Goal: Transaction & Acquisition: Book appointment/travel/reservation

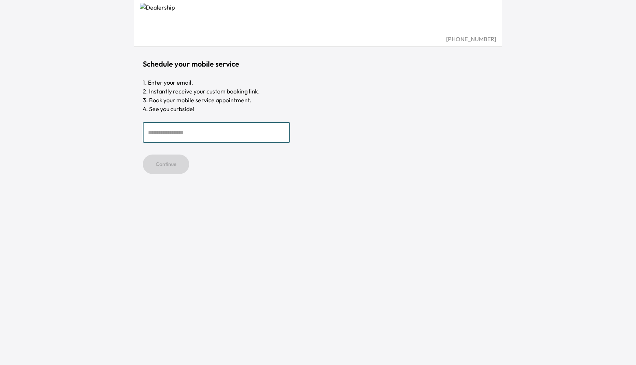
click at [208, 132] on input "email" at bounding box center [216, 132] width 147 height 21
type input "**********"
click at [164, 163] on button "Continue" at bounding box center [166, 165] width 46 height 20
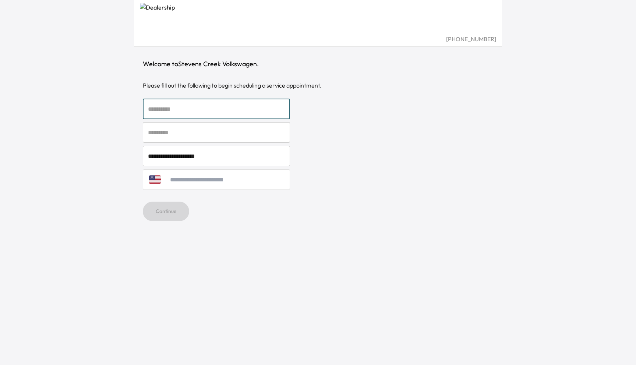
click at [189, 106] on input "text" at bounding box center [216, 109] width 147 height 21
type input "*******"
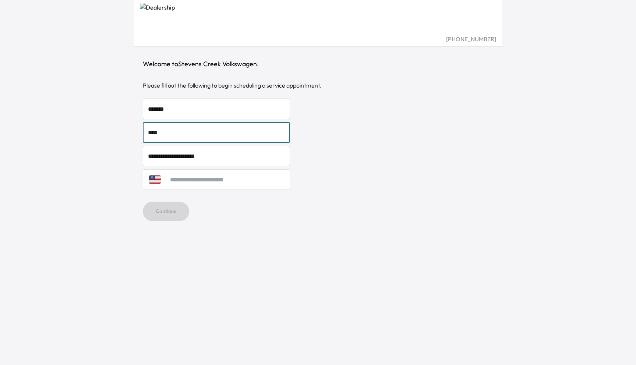
type input "****"
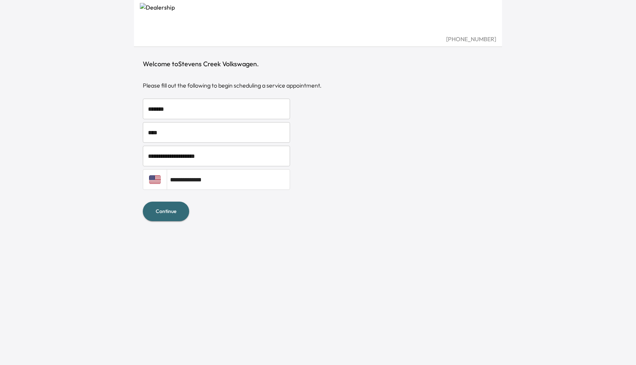
type input "**********"
click at [143, 202] on button "Continue" at bounding box center [166, 212] width 46 height 20
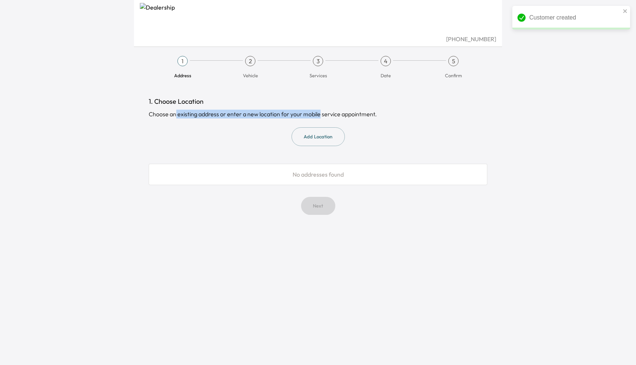
drag, startPoint x: 176, startPoint y: 117, endPoint x: 322, endPoint y: 116, distance: 146.9
click at [321, 116] on div "Choose an existing address or enter a new location for your mobile service appo…" at bounding box center [318, 114] width 339 height 9
click at [379, 115] on div "Choose an existing address or enter a new location for your mobile service appo…" at bounding box center [318, 114] width 339 height 9
click at [338, 134] on button "Add Location" at bounding box center [318, 136] width 53 height 19
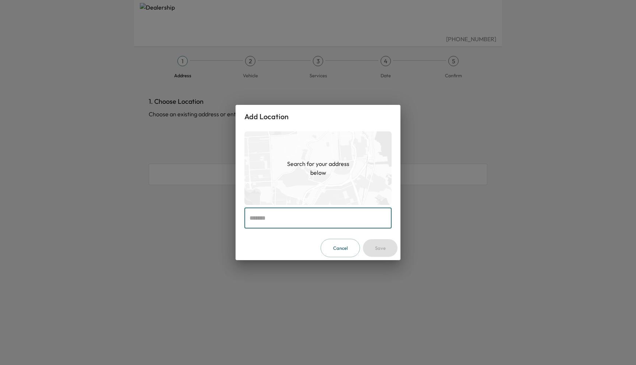
click at [334, 216] on input "text" at bounding box center [317, 218] width 147 height 21
click at [324, 165] on h1 "Search for your address below" at bounding box center [318, 168] width 74 height 18
click at [325, 212] on input "text" at bounding box center [317, 218] width 147 height 21
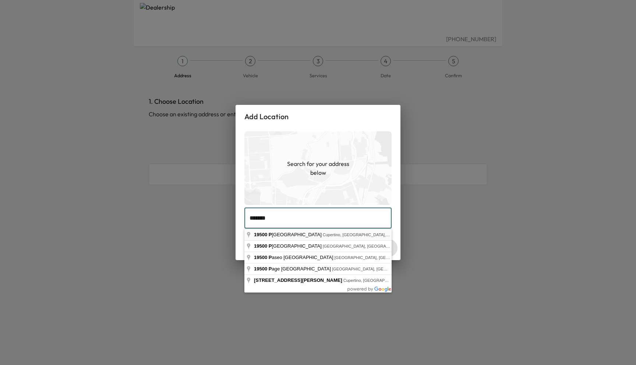
type input "**********"
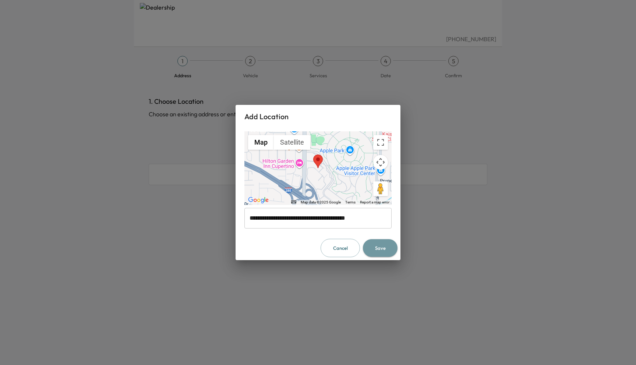
click at [389, 248] on button "Save" at bounding box center [380, 248] width 35 height 18
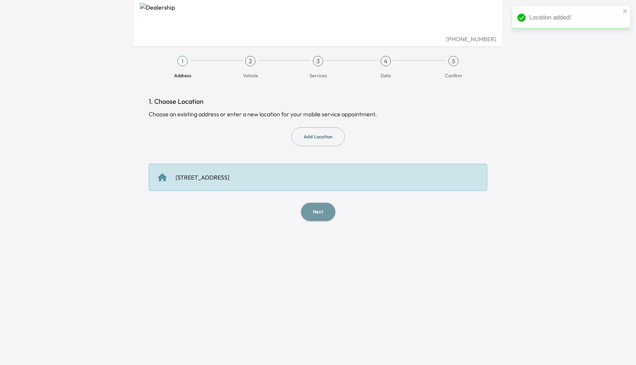
click at [308, 216] on button "Next" at bounding box center [318, 212] width 34 height 18
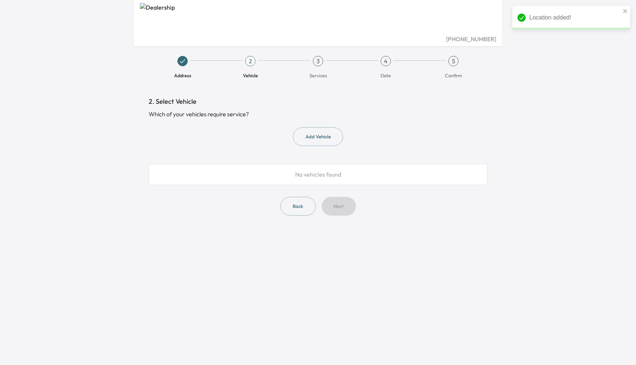
click at [326, 142] on button "Add Vehicle" at bounding box center [318, 136] width 50 height 19
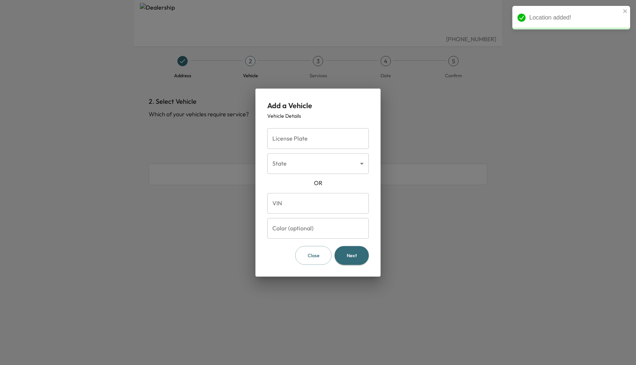
click at [323, 144] on input "License Plate" at bounding box center [318, 138] width 102 height 21
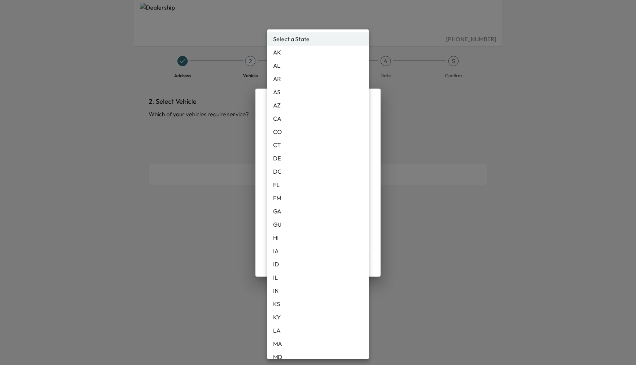
click at [324, 161] on body "Location added! [PHONE_NUMBER] Address 2 Vehicle 3 Services 4 Date 5 Confirm 2.…" at bounding box center [318, 182] width 636 height 365
click at [379, 207] on div at bounding box center [318, 182] width 636 height 365
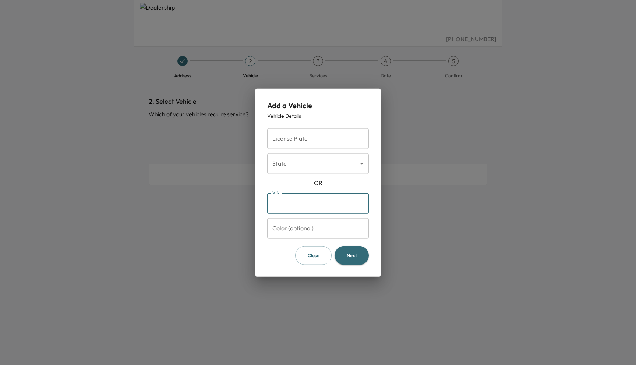
click at [329, 209] on input "VIN" at bounding box center [318, 203] width 102 height 21
click at [311, 204] on input "VIN" at bounding box center [318, 203] width 102 height 21
paste input "**********"
type input "**********"
click at [350, 251] on button "Next" at bounding box center [352, 255] width 34 height 19
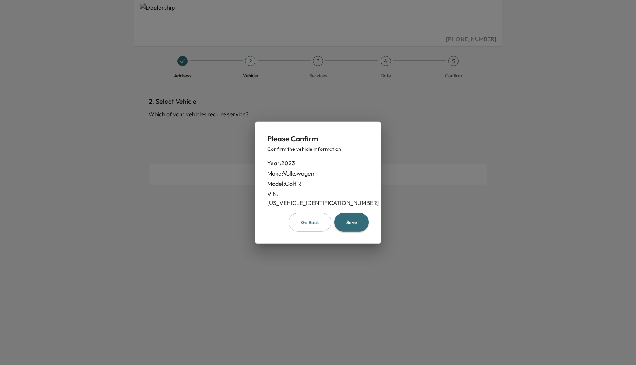
click at [348, 217] on button "Save" at bounding box center [351, 222] width 35 height 19
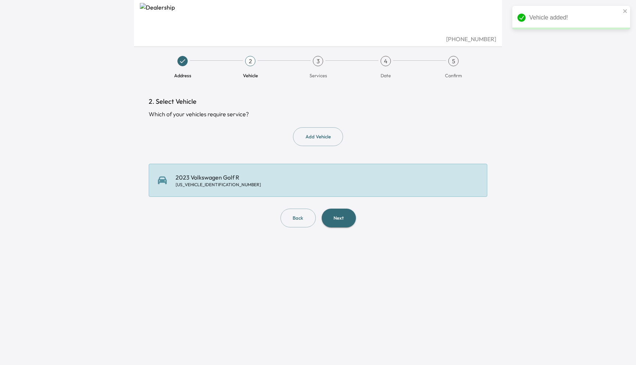
click at [337, 212] on button "Next" at bounding box center [339, 218] width 34 height 19
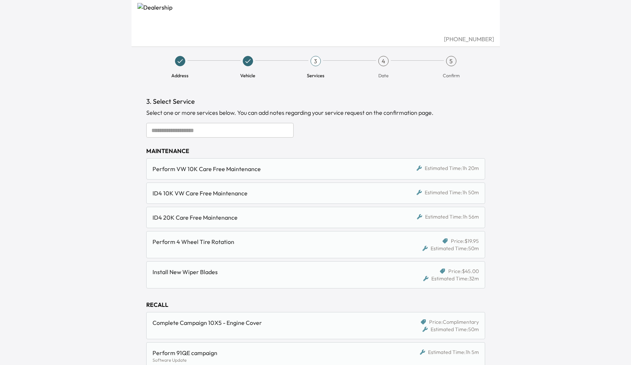
click at [117, 167] on div "[PHONE_NUMBER] Address Vehicle 3 Services 4 Date 5 Confirm 3. Select Service Se…" at bounding box center [315, 182] width 631 height 365
click at [203, 129] on input "text" at bounding box center [219, 130] width 147 height 15
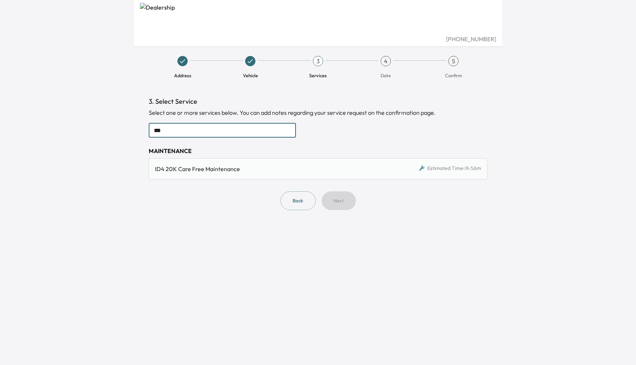
type input "***"
click at [257, 164] on div "ID4 20K Care Free Maintenance Estimated Time: 1h 56m" at bounding box center [318, 168] width 339 height 21
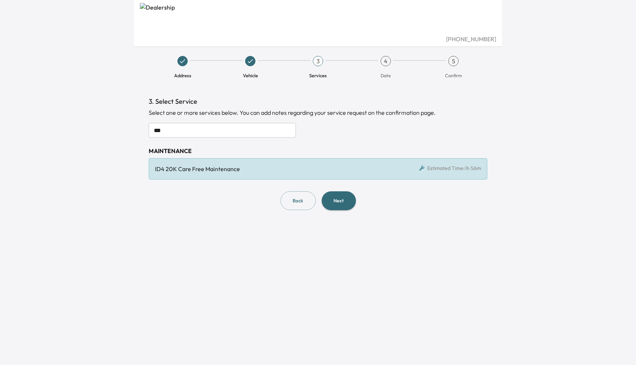
click at [257, 164] on div "ID4 20K Care Free Maintenance Estimated Time: 1h 56m" at bounding box center [318, 168] width 339 height 21
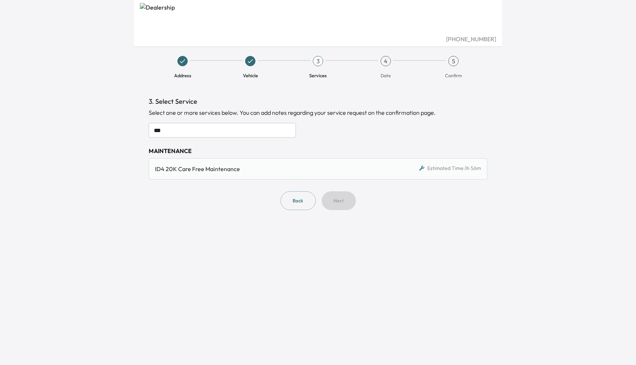
click at [239, 129] on input "***" at bounding box center [222, 130] width 147 height 15
click at [239, 130] on input "***" at bounding box center [222, 130] width 147 height 15
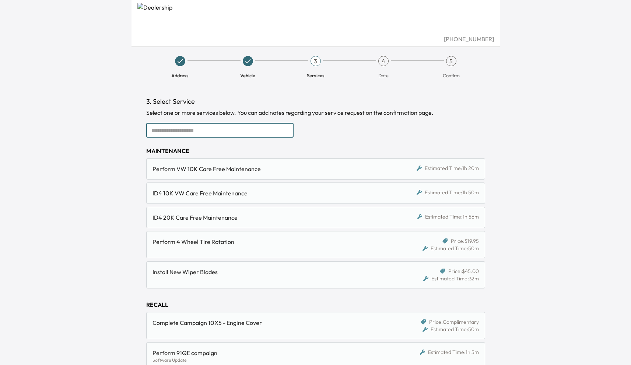
click at [534, 210] on div "[PHONE_NUMBER] Address Vehicle 3 Services 4 Date 5 Confirm 3. Select Service Se…" at bounding box center [315, 182] width 631 height 365
click at [278, 166] on div "Perform VW 10K Care Free Maintenance" at bounding box center [271, 169] width 239 height 9
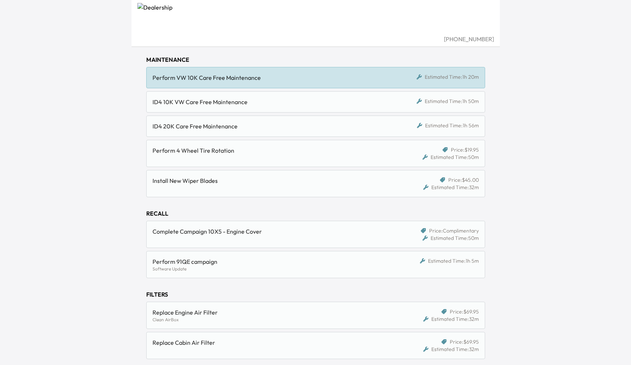
scroll to position [179, 0]
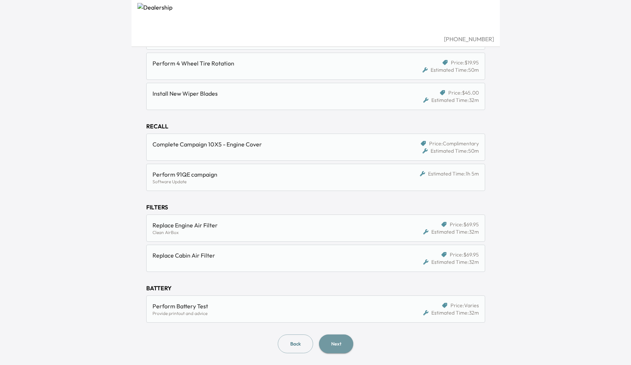
click at [339, 343] on button "Next" at bounding box center [336, 344] width 34 height 19
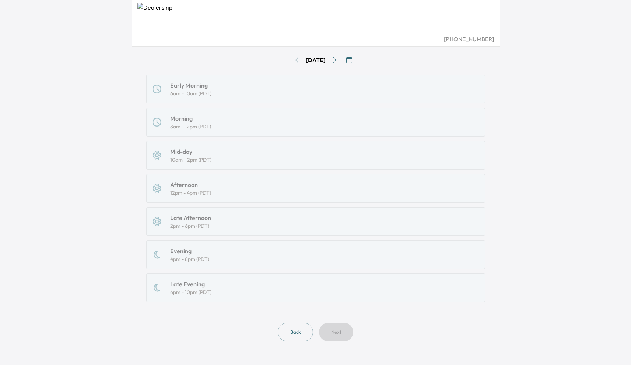
scroll to position [22, 0]
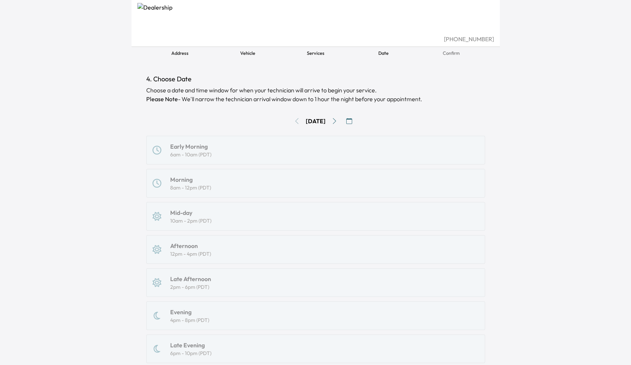
click at [336, 119] on icon "Go to next day" at bounding box center [334, 121] width 6 height 6
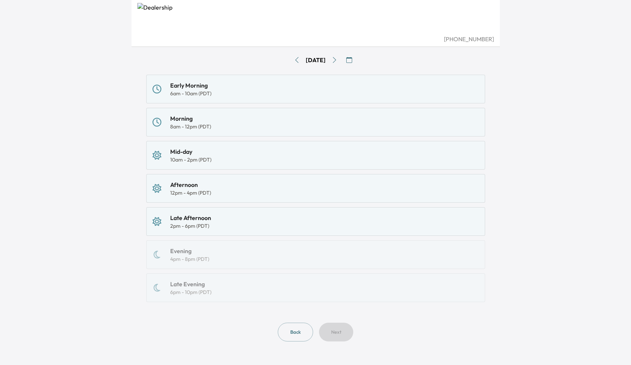
scroll to position [0, 0]
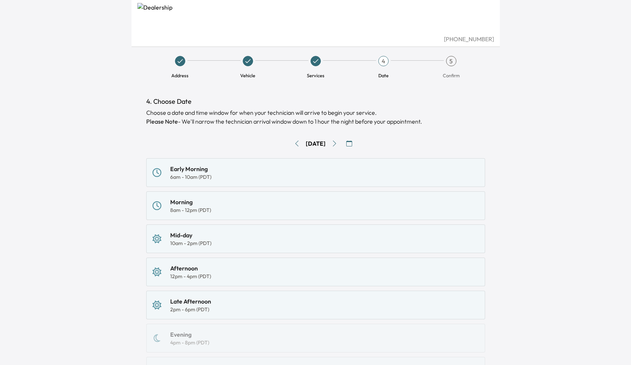
click at [384, 63] on div "4" at bounding box center [383, 61] width 10 height 10
click at [235, 211] on div "Morning 8am - 12pm (PDT)" at bounding box center [315, 206] width 326 height 16
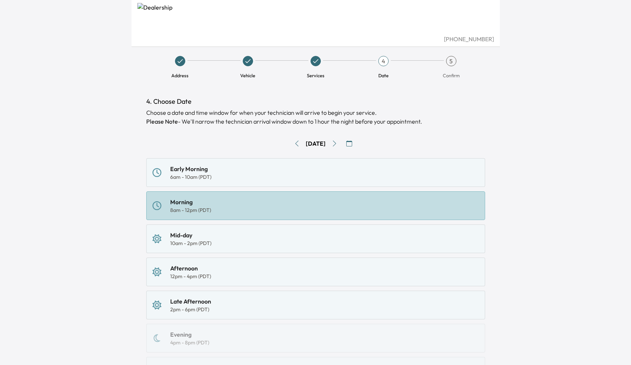
scroll to position [84, 0]
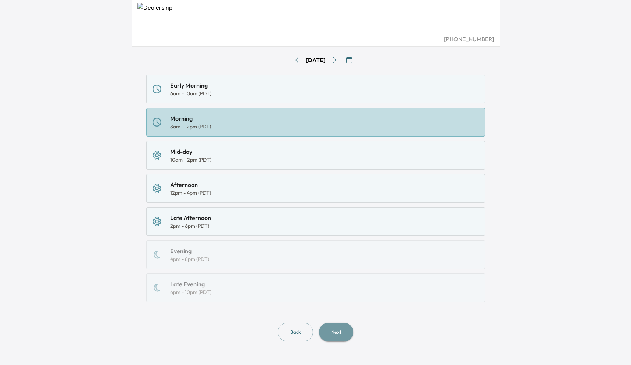
click at [327, 333] on button "Next" at bounding box center [336, 332] width 34 height 19
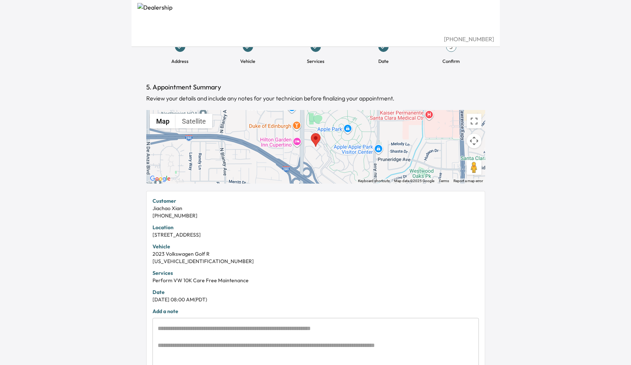
scroll to position [27, 0]
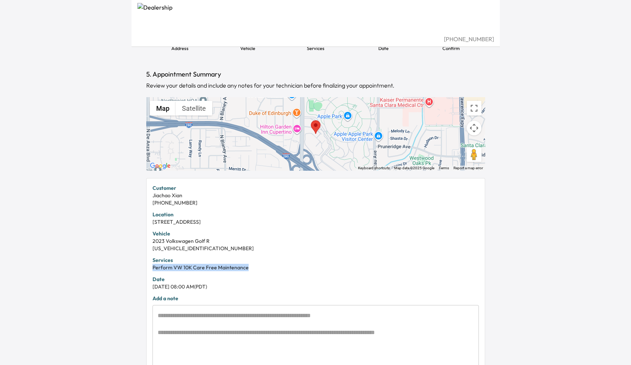
drag, startPoint x: 247, startPoint y: 268, endPoint x: 150, endPoint y: 268, distance: 96.8
click at [150, 268] on div "Customer Jiachao Xian [PHONE_NUMBER] Location [STREET_ADDRESS] Vehicle 2023 Vol…" at bounding box center [315, 284] width 339 height 213
click at [132, 270] on div "Address Vehicle Services Date 5 Confirm 5. Appointment Summary Review your deta…" at bounding box center [315, 206] width 368 height 467
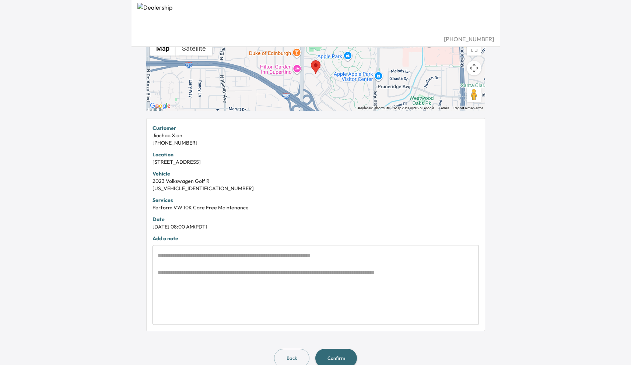
scroll to position [102, 0]
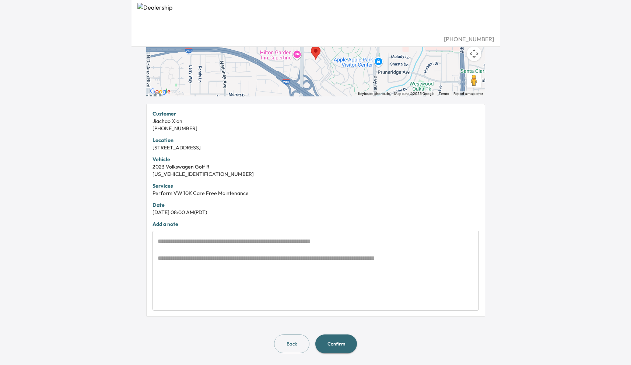
click at [38, 240] on div "[PHONE_NUMBER] Address Vehicle Services Date 5 Confirm 5. Appointment Summary R…" at bounding box center [315, 80] width 631 height 365
click at [87, 231] on div "[PHONE_NUMBER] Address Vehicle Services Date 5 Confirm 5. Appointment Summary R…" at bounding box center [315, 80] width 631 height 365
click at [95, 225] on div "[PHONE_NUMBER] Address Vehicle Services Date 5 Confirm 5. Appointment Summary R…" at bounding box center [315, 80] width 631 height 365
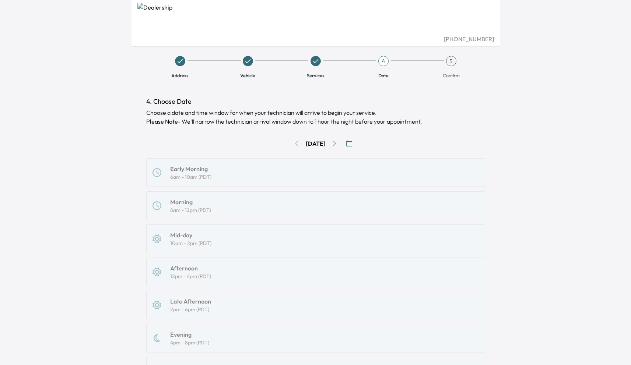
scroll to position [179, 0]
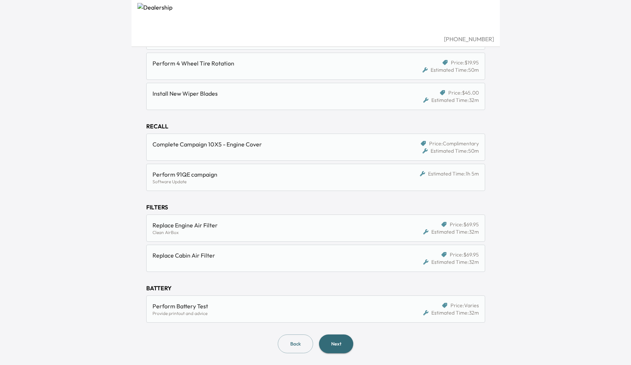
click at [568, 172] on div "[PHONE_NUMBER] Address Vehicle 3 Services 4 Date 5 Confirm 3. Select Service Se…" at bounding box center [315, 3] width 631 height 365
click at [304, 314] on div "Provide printout and advice" at bounding box center [271, 314] width 239 height 6
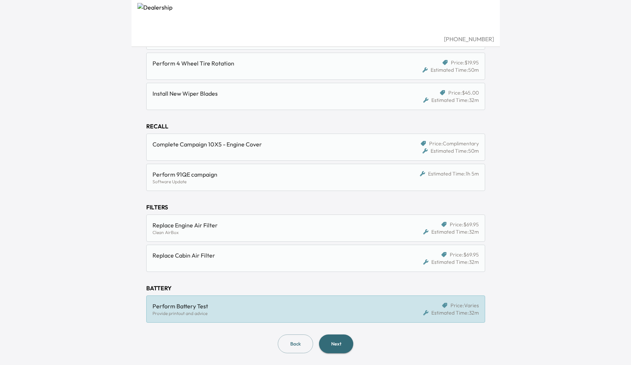
click at [301, 314] on div "Provide printout and advice" at bounding box center [271, 314] width 239 height 6
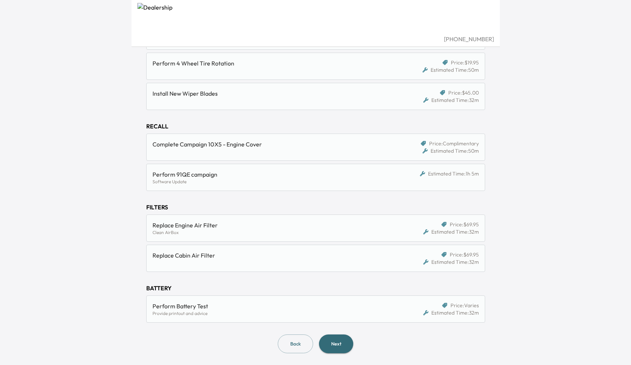
click at [187, 184] on div "Software Update" at bounding box center [271, 182] width 239 height 6
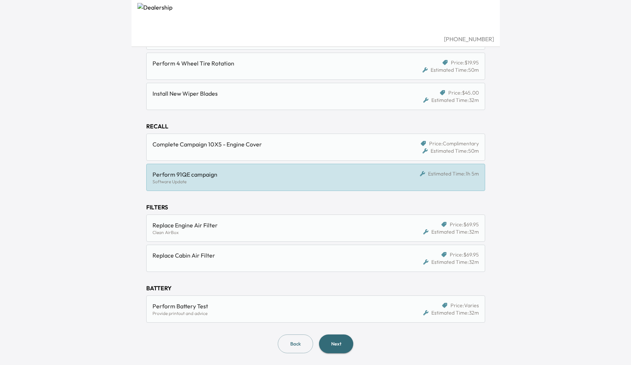
click at [183, 182] on div "Software Update" at bounding box center [271, 182] width 239 height 6
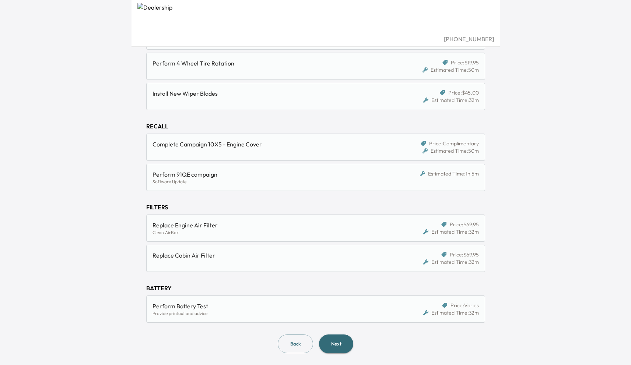
click at [116, 187] on html "[PHONE_NUMBER] Address Vehicle 3 Services 4 Date 5 Confirm 3. Select Service Se…" at bounding box center [315, 3] width 631 height 365
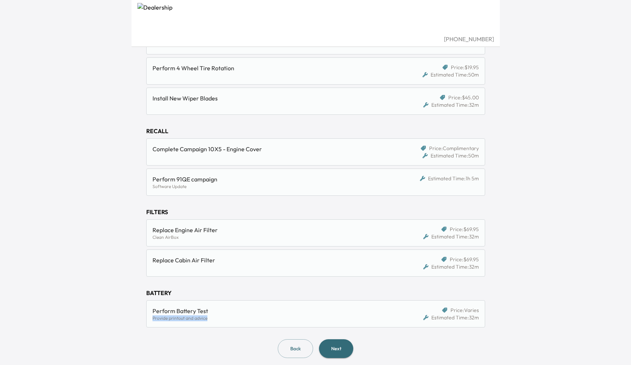
drag, startPoint x: 216, startPoint y: 320, endPoint x: 152, endPoint y: 320, distance: 64.1
click at [152, 320] on div "Perform Battery Test Provide printout and advice Price: Varies Estimated Time: …" at bounding box center [315, 313] width 339 height 27
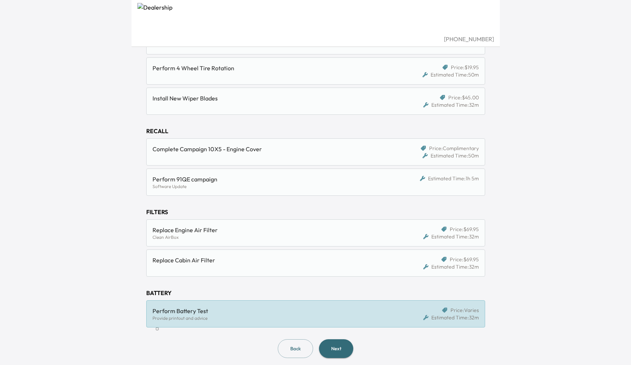
click at [111, 191] on html "[PHONE_NUMBER] Address Vehicle 3 Services 4 Date 5 Confirm 3. Select Service Se…" at bounding box center [315, 8] width 631 height 365
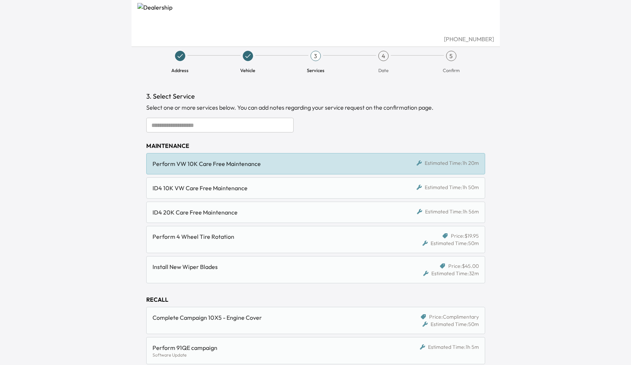
scroll to position [0, 0]
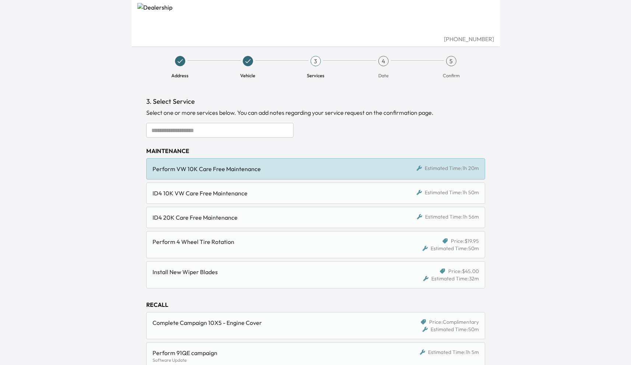
click at [214, 196] on div "ID4 10K VW Care Free Maintenance" at bounding box center [271, 193] width 239 height 9
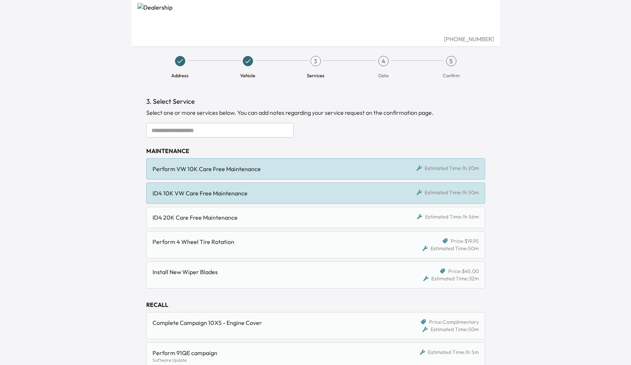
click at [214, 211] on div "ID4 20K Care Free Maintenance Estimated Time: 1h 56m" at bounding box center [315, 217] width 339 height 21
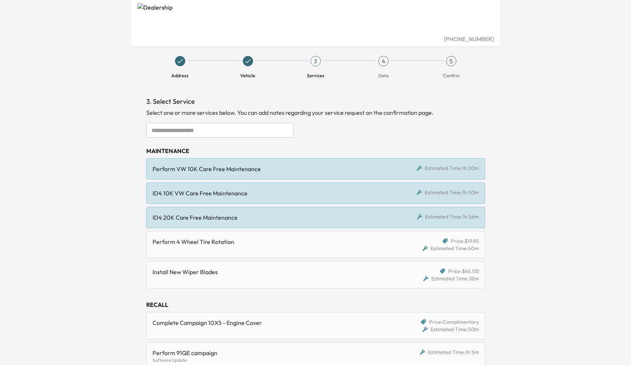
click at [213, 175] on div "Perform VW 10K Care Free Maintenance Estimated Time: 1h 20m" at bounding box center [315, 168] width 339 height 21
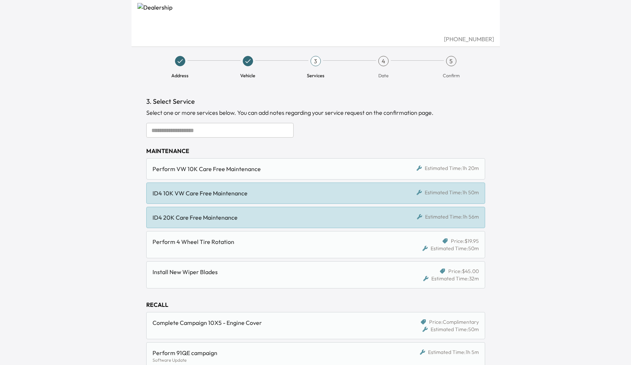
drag, startPoint x: 218, startPoint y: 188, endPoint x: 206, endPoint y: 190, distance: 12.3
click at [218, 188] on div "ID4 10K VW Care Free Maintenance Estimated Time: 1h 50m" at bounding box center [315, 193] width 339 height 21
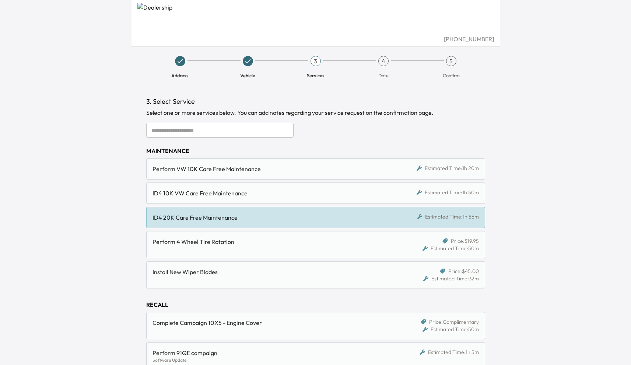
click at [107, 202] on div "[PHONE_NUMBER] Address Vehicle 3 Services 4 Date 5 Confirm 3. Select Service Se…" at bounding box center [315, 182] width 631 height 365
click at [208, 126] on input "text" at bounding box center [219, 130] width 147 height 15
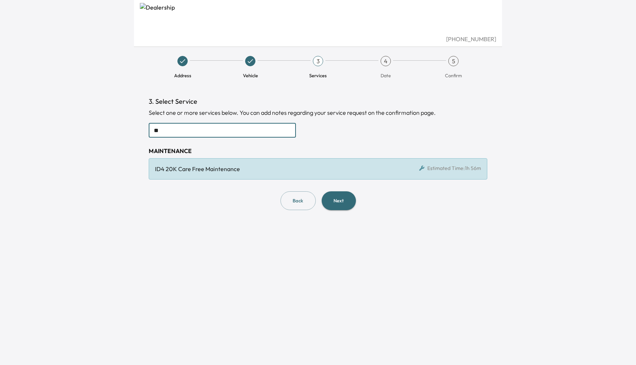
type input "*"
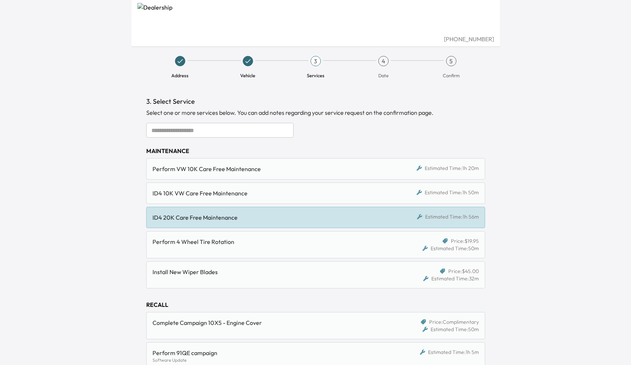
click at [526, 239] on div "[PHONE_NUMBER] Address Vehicle 3 Services 4 Date 5 Confirm 3. Select Service Se…" at bounding box center [315, 182] width 631 height 365
click at [565, 148] on div "[PHONE_NUMBER] Address Vehicle 3 Services 4 Date 5 Confirm 3. Select Service Se…" at bounding box center [315, 182] width 631 height 365
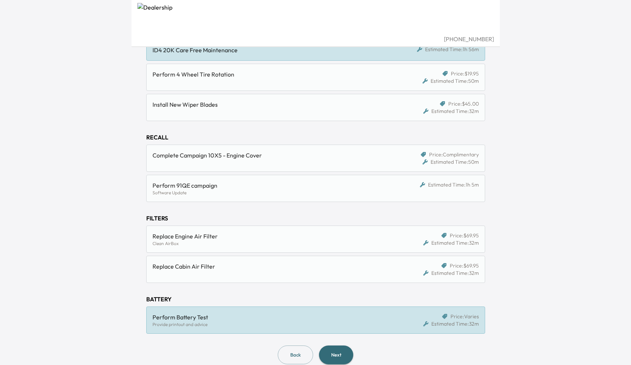
scroll to position [179, 0]
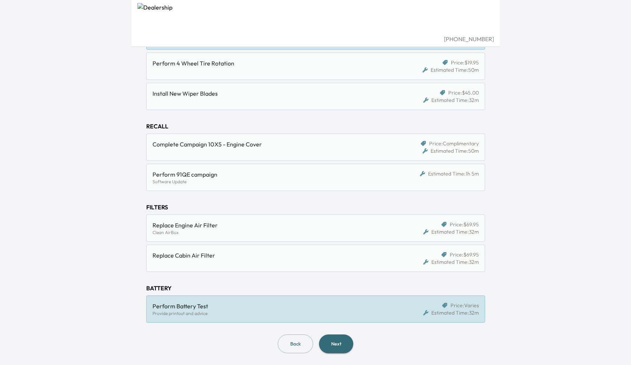
click at [474, 304] on span "Price: Varies" at bounding box center [464, 305] width 28 height 7
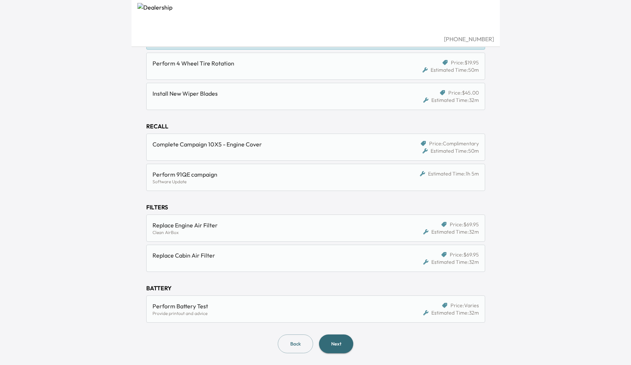
scroll to position [0, 0]
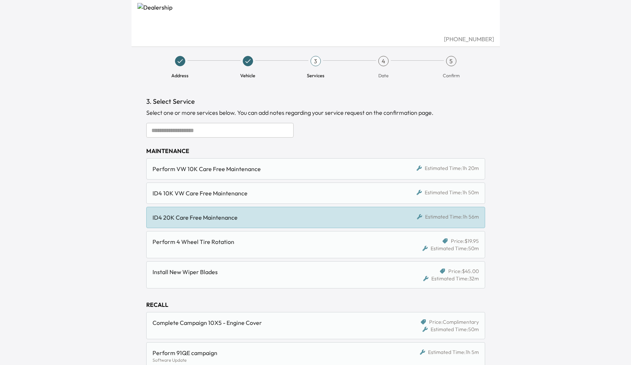
click at [102, 169] on div "[PHONE_NUMBER] Address Vehicle 3 Services 4 Date 5 Confirm 3. Select Service Se…" at bounding box center [315, 182] width 631 height 365
click at [208, 194] on div "ID4 10K VW Care Free Maintenance" at bounding box center [271, 193] width 239 height 9
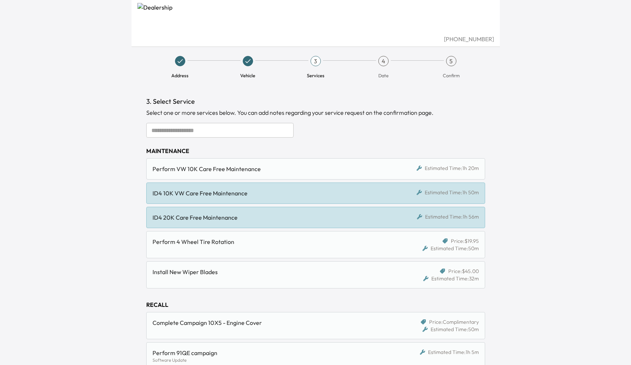
click at [203, 214] on div "ID4 20K Care Free Maintenance" at bounding box center [271, 217] width 239 height 9
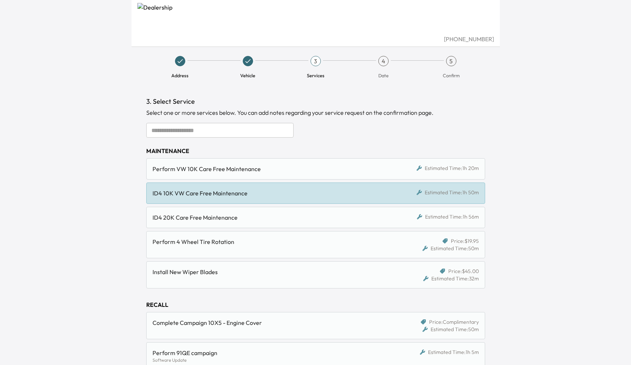
click at [203, 198] on div "ID4 10K VW Care Free Maintenance Estimated Time: 1h 50m" at bounding box center [315, 193] width 339 height 21
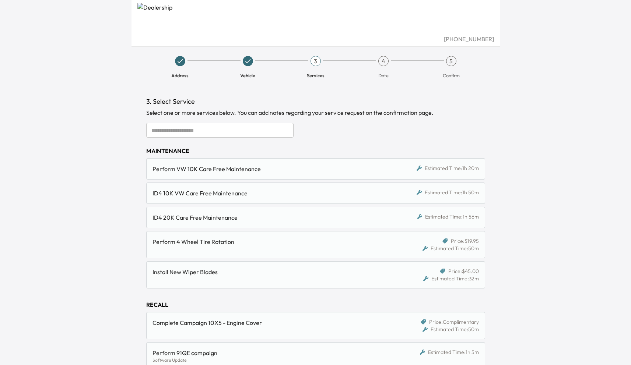
click at [207, 168] on div "Perform VW 10K Care Free Maintenance" at bounding box center [271, 169] width 239 height 9
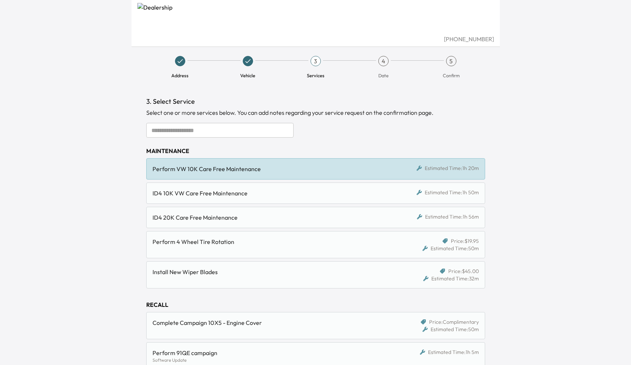
click at [205, 188] on div "ID4 10K VW Care Free Maintenance Estimated Time: 1h 50m" at bounding box center [315, 193] width 339 height 21
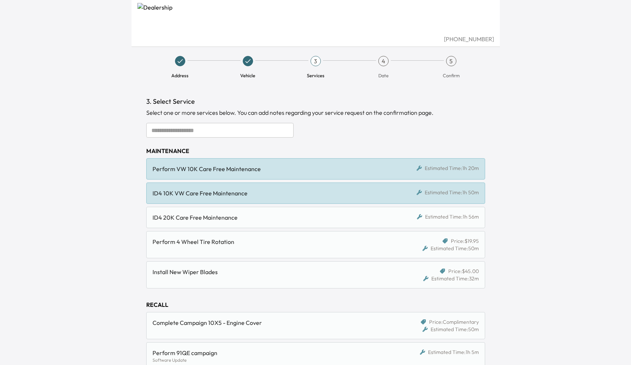
click at [207, 169] on div "Perform VW 10K Care Free Maintenance" at bounding box center [271, 169] width 239 height 9
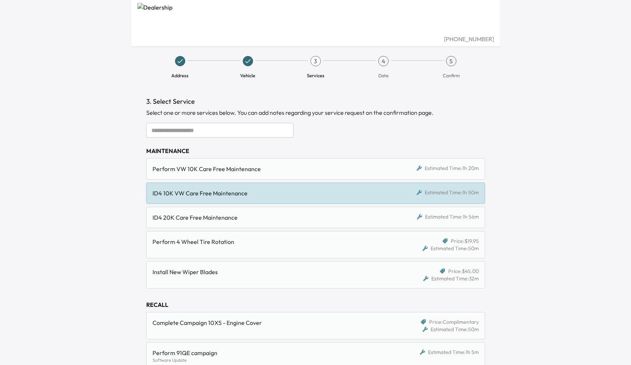
click at [207, 187] on div "ID4 10K VW Care Free Maintenance Estimated Time: 1h 50m" at bounding box center [315, 193] width 339 height 21
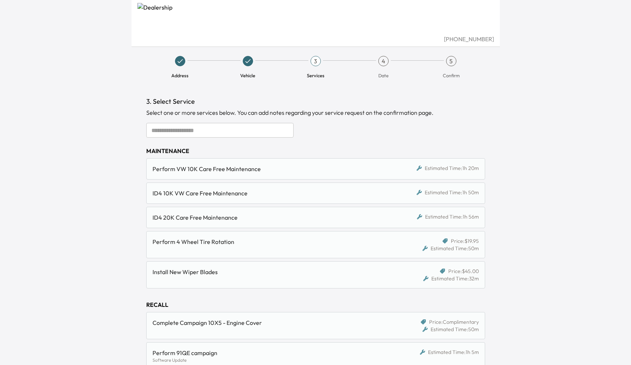
click at [206, 216] on div "ID4 20K Care Free Maintenance" at bounding box center [271, 217] width 239 height 9
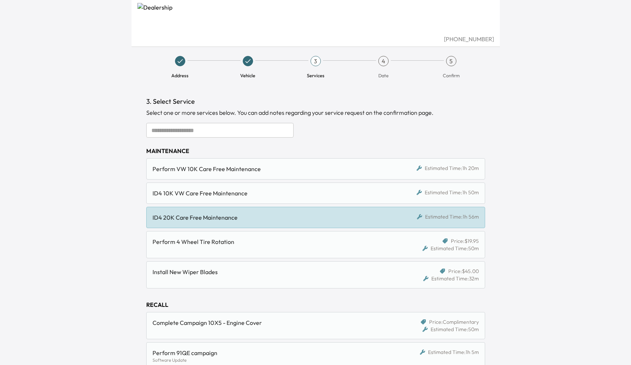
click at [61, 190] on div "[PHONE_NUMBER] Address Vehicle 3 Services 4 Date 5 Confirm 3. Select Service Se…" at bounding box center [315, 182] width 631 height 365
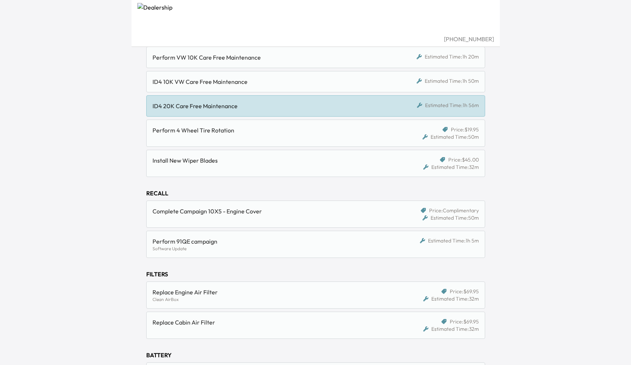
scroll to position [179, 0]
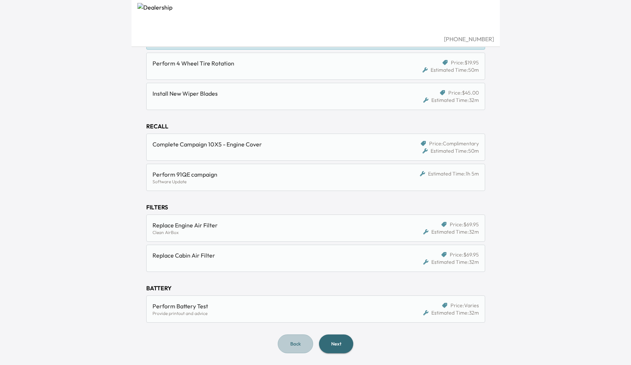
click at [294, 344] on button "Back" at bounding box center [295, 344] width 35 height 19
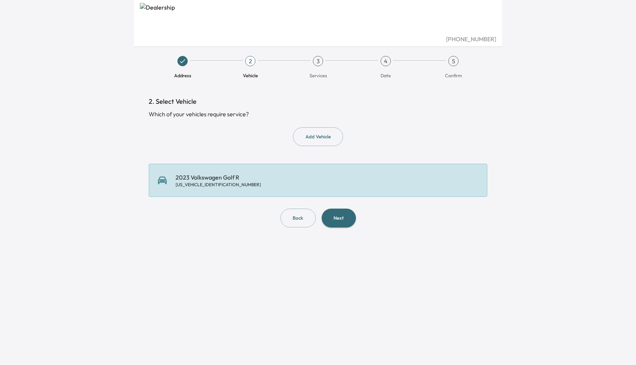
click at [287, 188] on div "2023 Volkswagen Golf R [US_VEHICLE_IDENTIFICATION_NUMBER]" at bounding box center [318, 180] width 339 height 33
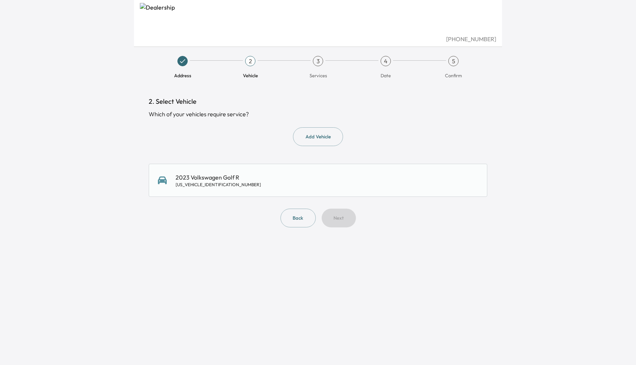
click at [287, 188] on div "2023 Volkswagen Golf R [US_VEHICLE_IDENTIFICATION_NUMBER]" at bounding box center [318, 180] width 339 height 33
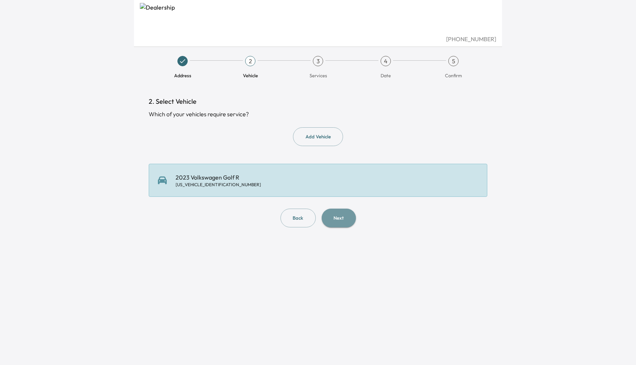
click at [343, 218] on button "Next" at bounding box center [339, 218] width 34 height 19
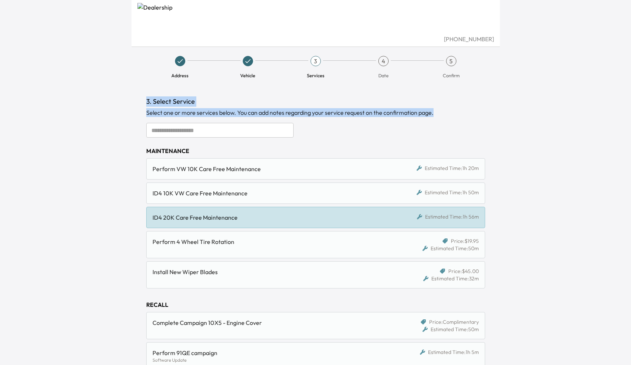
drag, startPoint x: 142, startPoint y: 100, endPoint x: 434, endPoint y: 116, distance: 292.8
click at [434, 116] on div "3. Select Service Select one or more services below. You can add notes regardin…" at bounding box center [315, 314] width 350 height 459
click at [406, 112] on div "Select one or more services below. You can add notes regarding your service req…" at bounding box center [315, 112] width 339 height 9
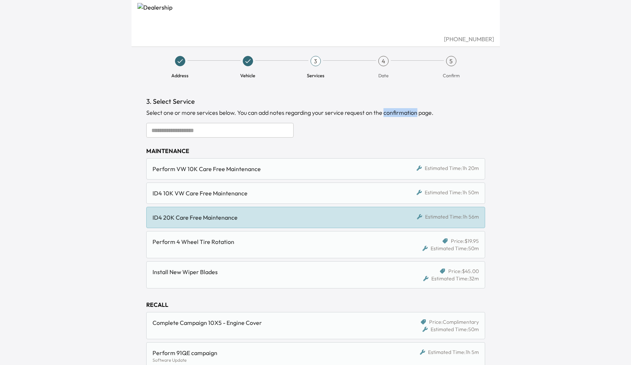
click at [406, 112] on div "Select one or more services below. You can add notes regarding your service req…" at bounding box center [315, 112] width 339 height 9
click at [412, 121] on span "button" at bounding box center [412, 121] width 0 height 0
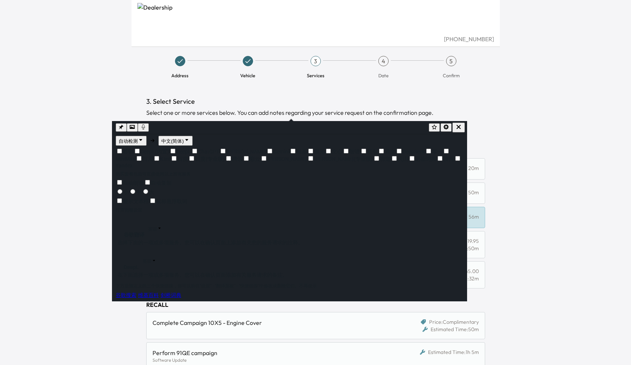
click at [528, 148] on div "[PHONE_NUMBER] Address Vehicle 3 Services 4 Date 5 Confirm 3. Select Service Se…" at bounding box center [315, 182] width 631 height 365
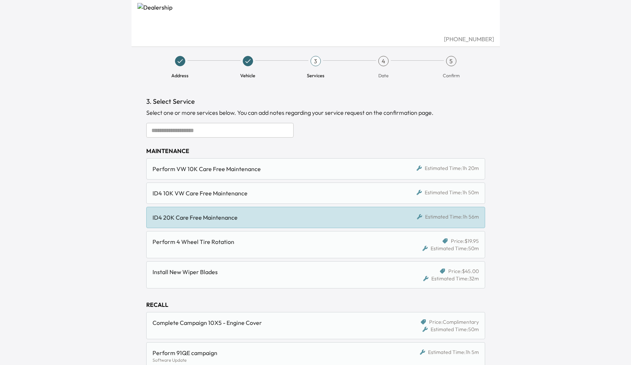
click at [313, 221] on div "ID4 20K Care Free Maintenance" at bounding box center [271, 217] width 239 height 9
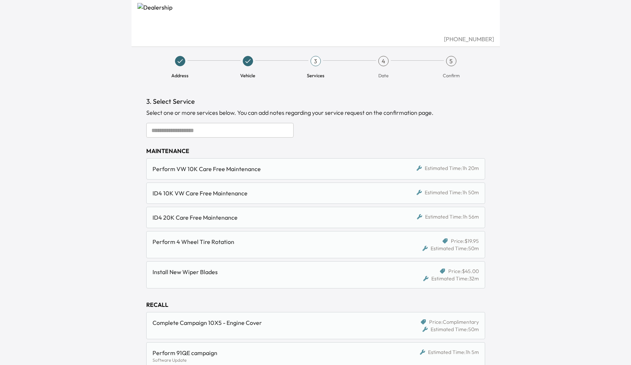
click at [275, 220] on div "ID4 20K Care Free Maintenance" at bounding box center [271, 217] width 239 height 9
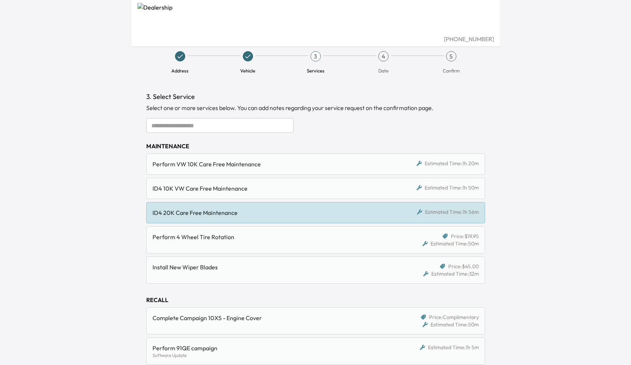
scroll to position [10, 0]
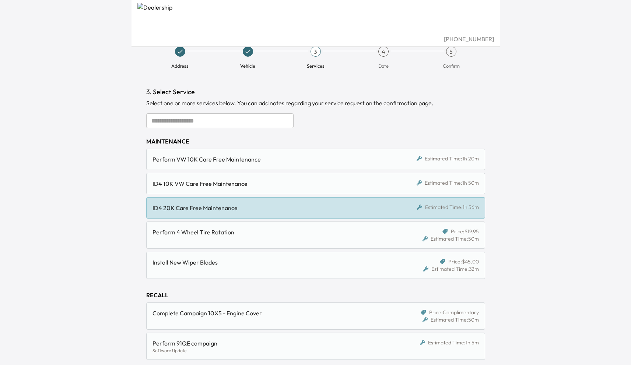
click at [100, 214] on div "[PHONE_NUMBER] Address Vehicle 3 Services 4 Date 5 Confirm 3. Select Service Se…" at bounding box center [315, 172] width 631 height 365
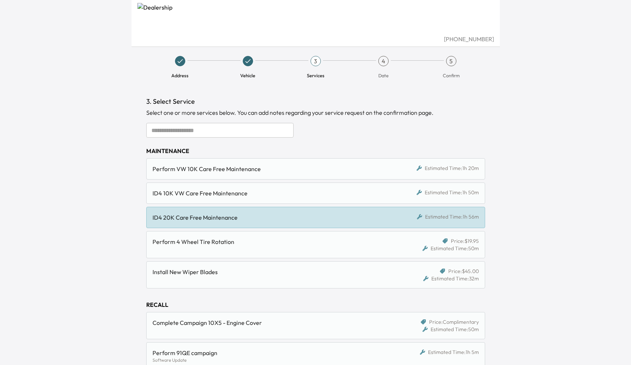
click at [604, 193] on div "[PHONE_NUMBER] Address Vehicle 3 Services 4 Date 5 Confirm 3. Select Service Se…" at bounding box center [315, 182] width 631 height 365
click at [524, 184] on div "[PHONE_NUMBER] Address Vehicle 3 Services 4 Date 5 Confirm 3. Select Service Se…" at bounding box center [315, 182] width 631 height 365
